Goal: Find specific page/section: Find specific page/section

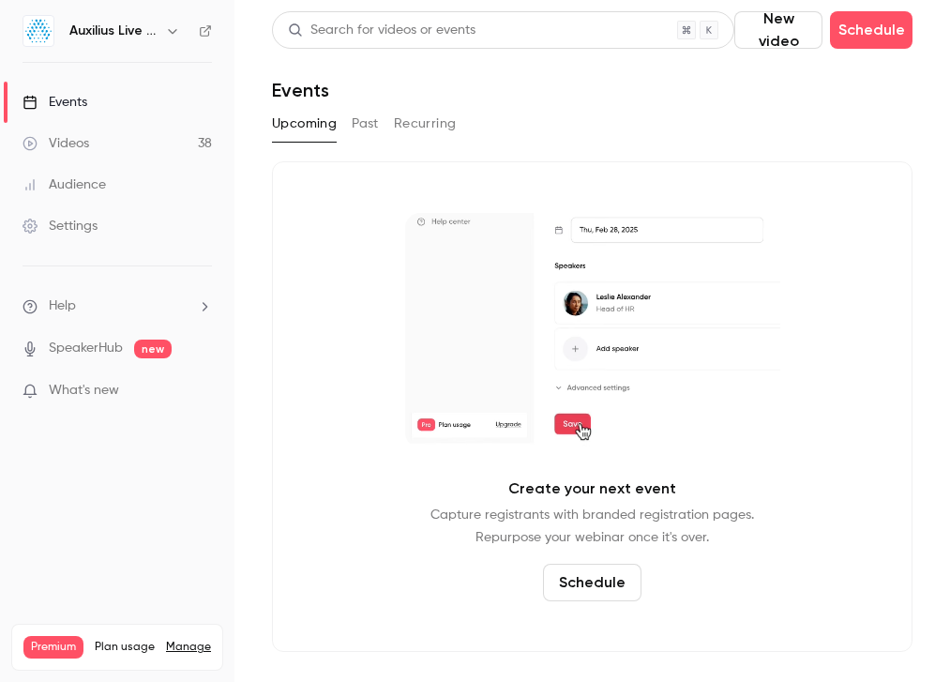
click at [147, 36] on h6 "Auxilius Live Sessions" at bounding box center [113, 31] width 88 height 19
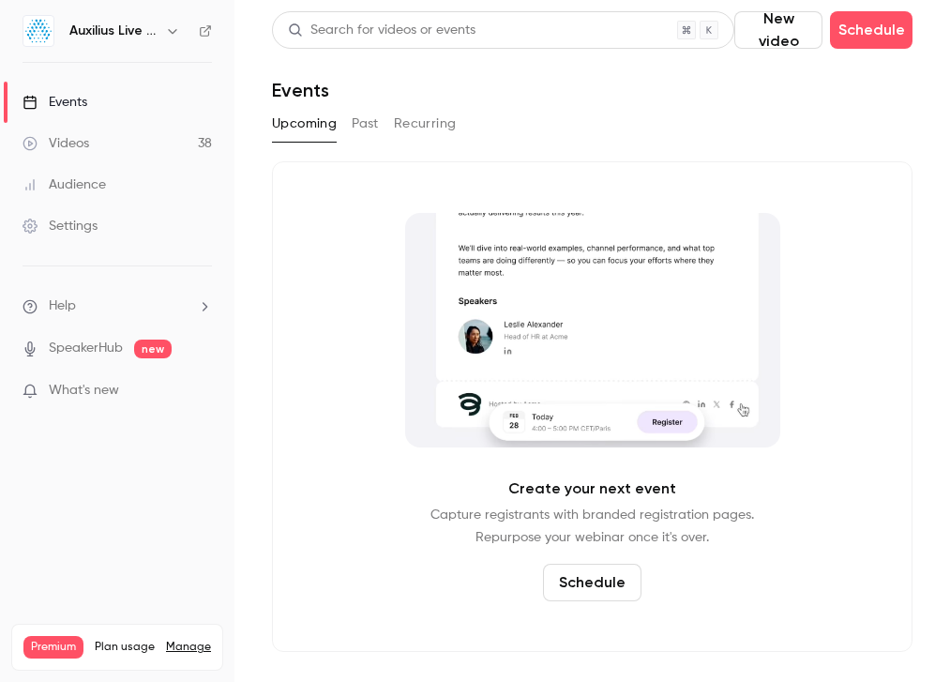
click at [161, 36] on button "button" at bounding box center [172, 31] width 23 height 23
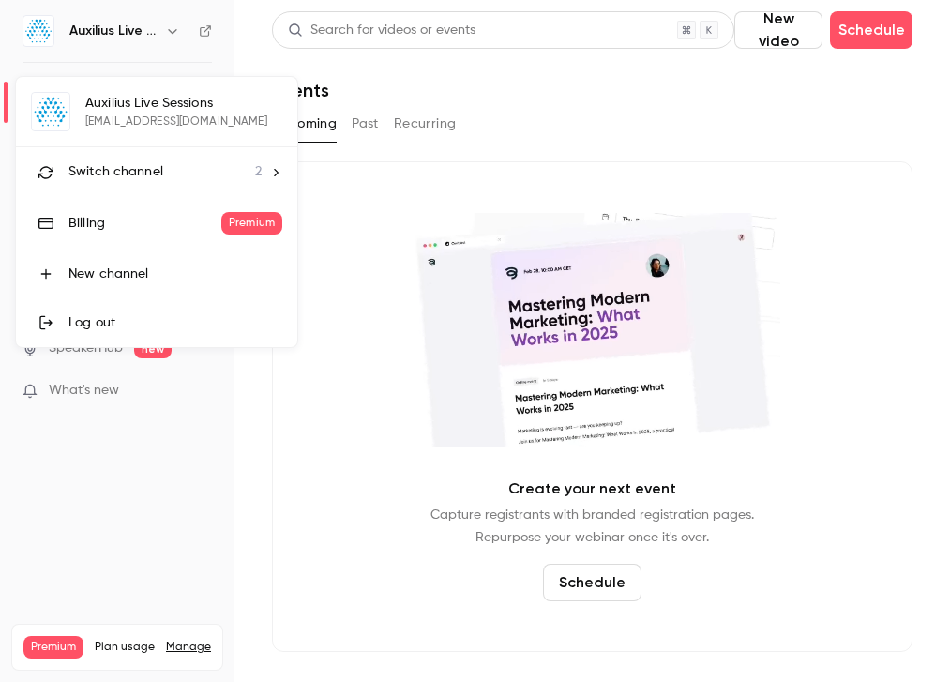
click at [144, 167] on span "Switch channel" at bounding box center [115, 172] width 95 height 20
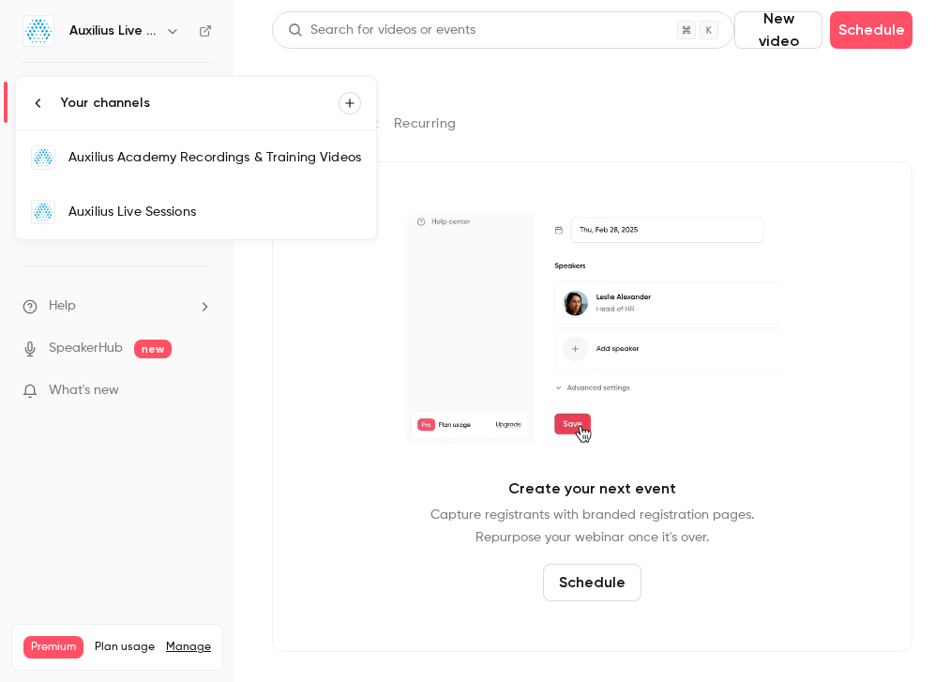
click at [160, 158] on div "Auxilius Academy Recordings & Training Videos" at bounding box center [214, 157] width 293 height 19
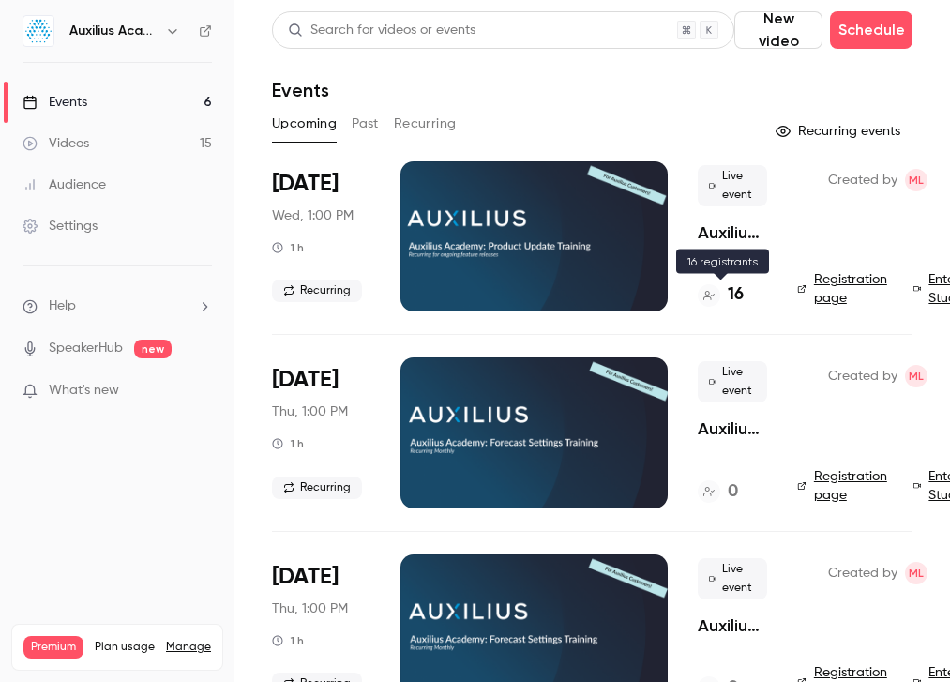
click at [733, 297] on h4 "16" at bounding box center [736, 294] width 16 height 25
